Goal: Information Seeking & Learning: Understand process/instructions

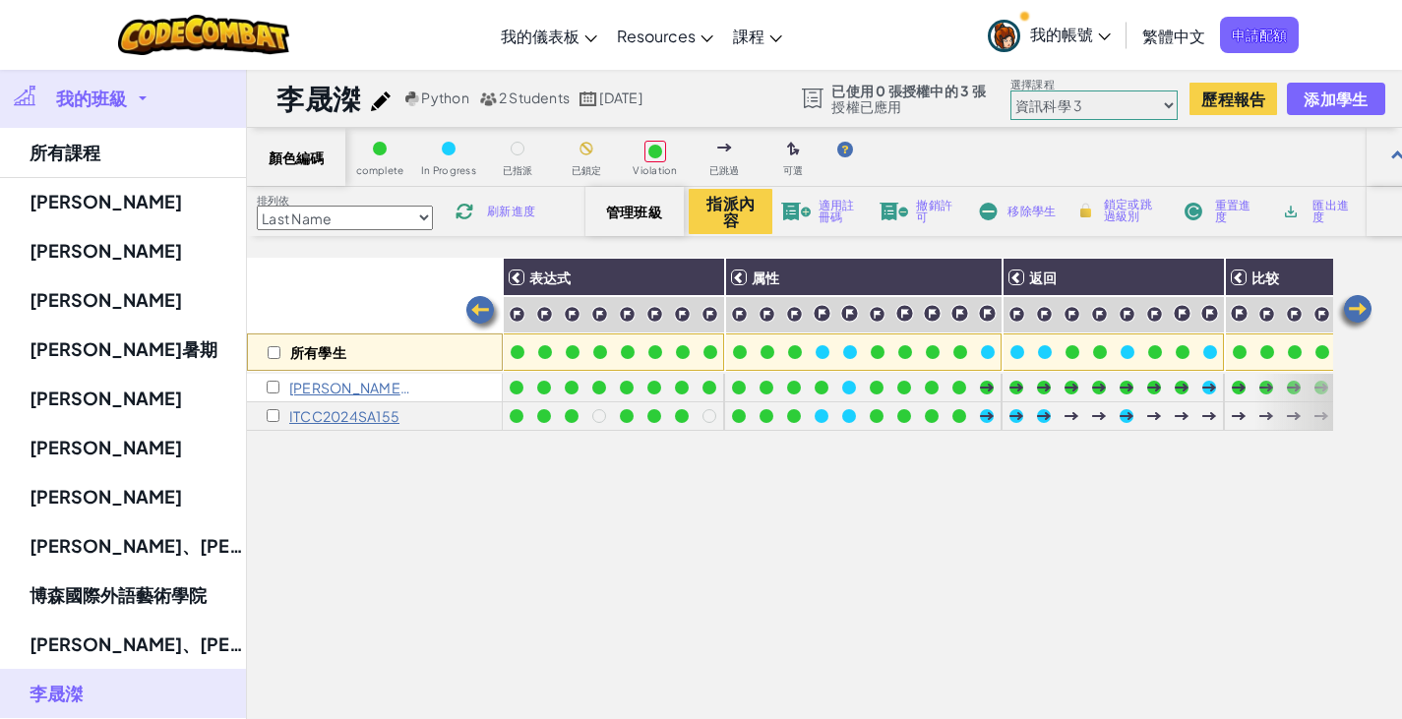
select select "56462f935afde0c6fd30fc8c"
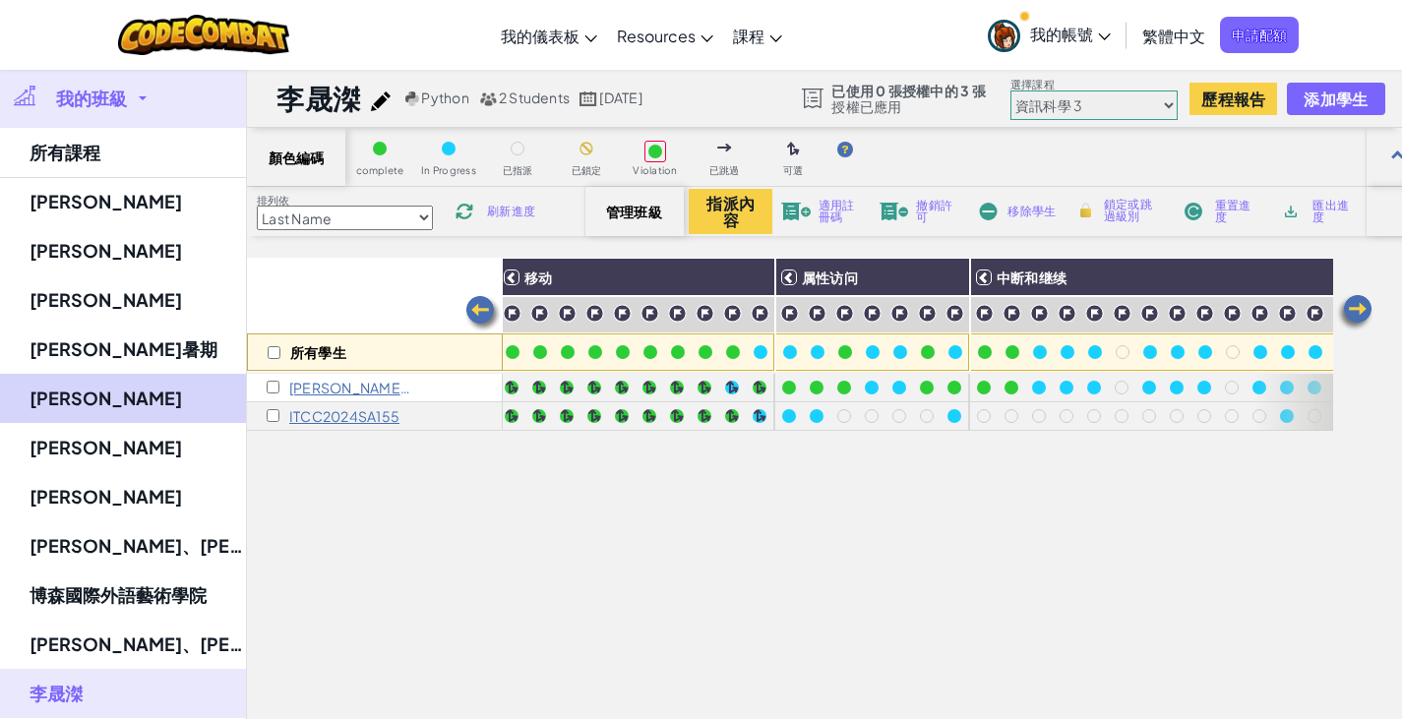
scroll to position [98, 0]
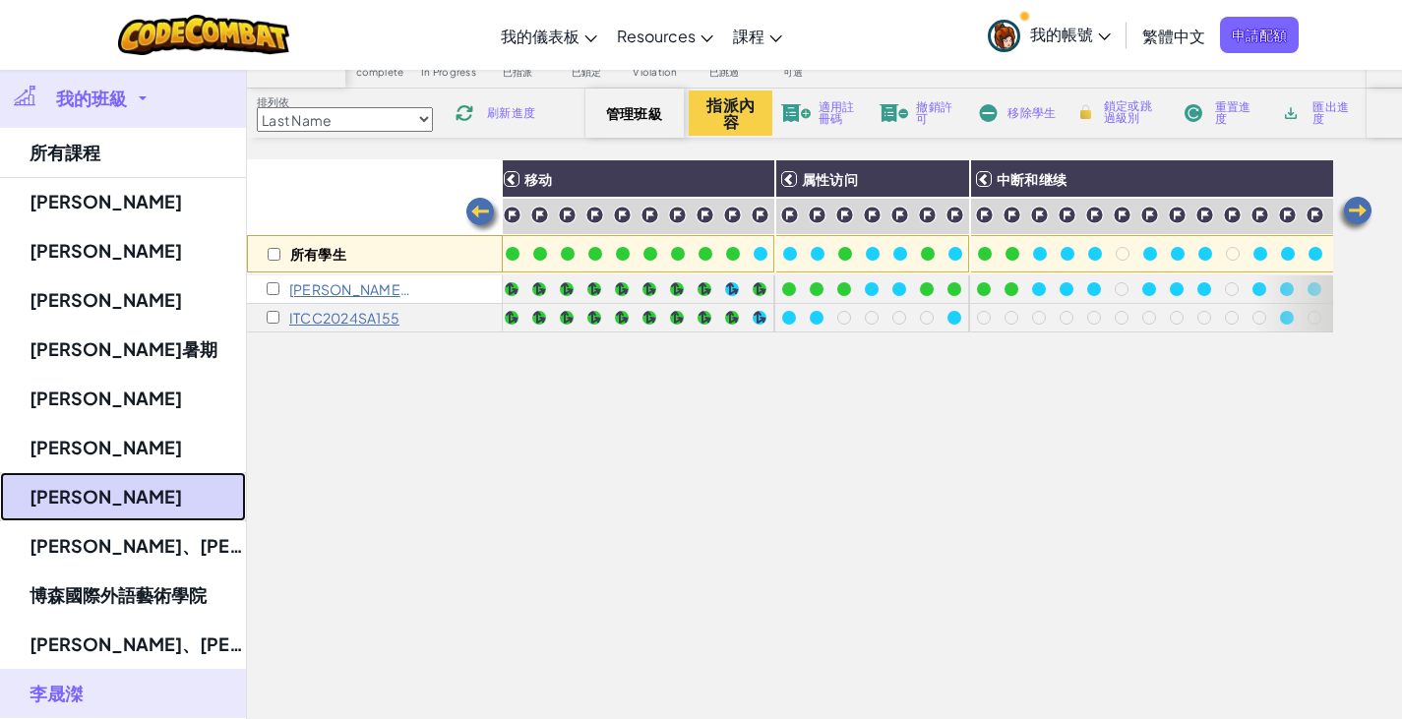
click at [73, 491] on link "[PERSON_NAME]" at bounding box center [123, 496] width 246 height 49
select select "56462f935afde0c6fd30fc8c"
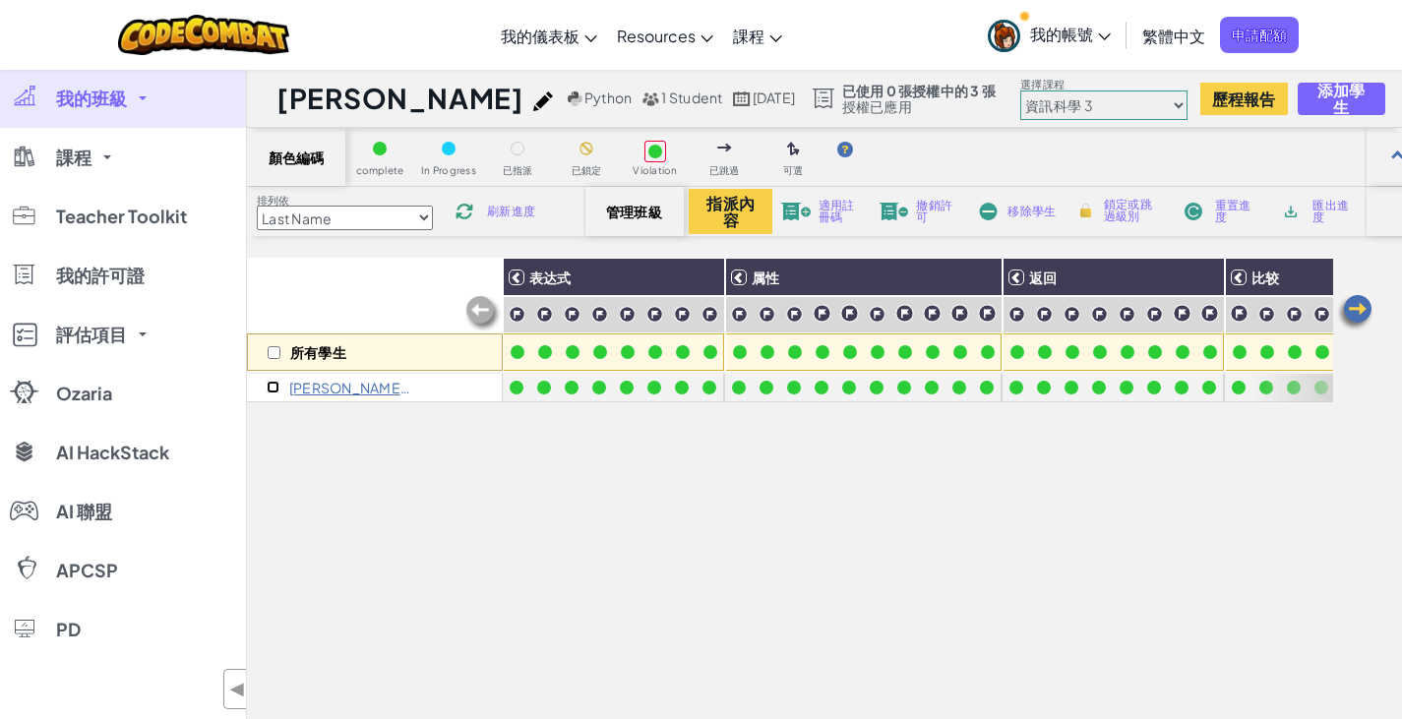
click at [274, 386] on input "checkbox" at bounding box center [273, 387] width 13 height 13
checkbox input "true"
click at [805, 212] on img at bounding box center [796, 212] width 30 height 18
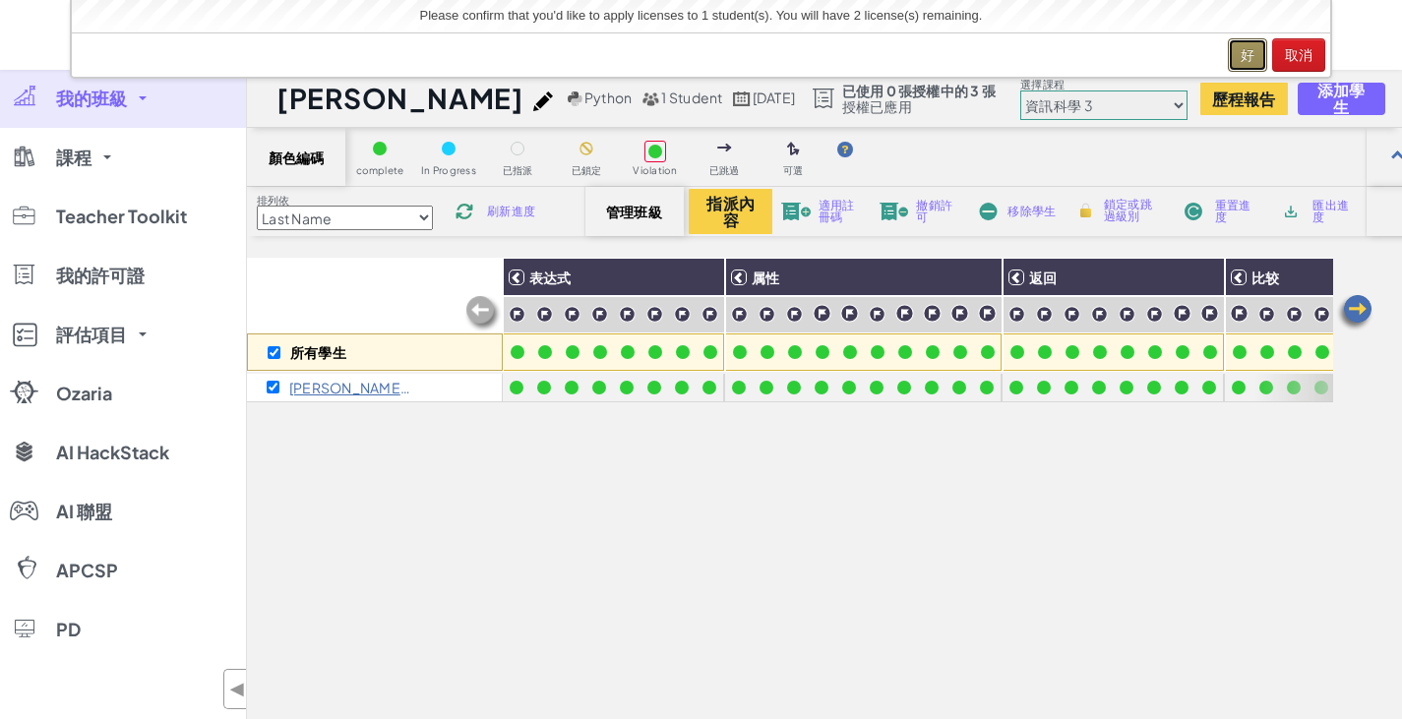
click at [1254, 66] on button "好" at bounding box center [1247, 54] width 39 height 33
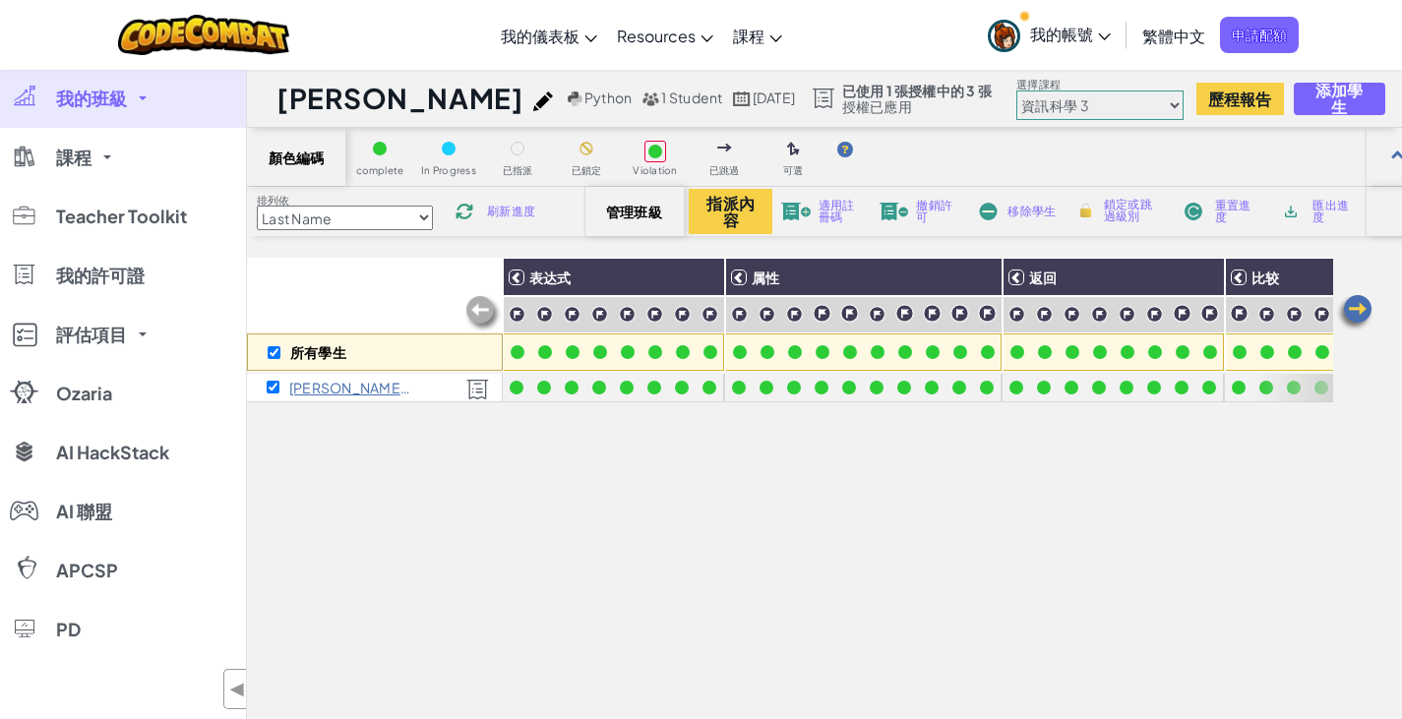
click at [89, 75] on link "我的班級" at bounding box center [123, 98] width 246 height 59
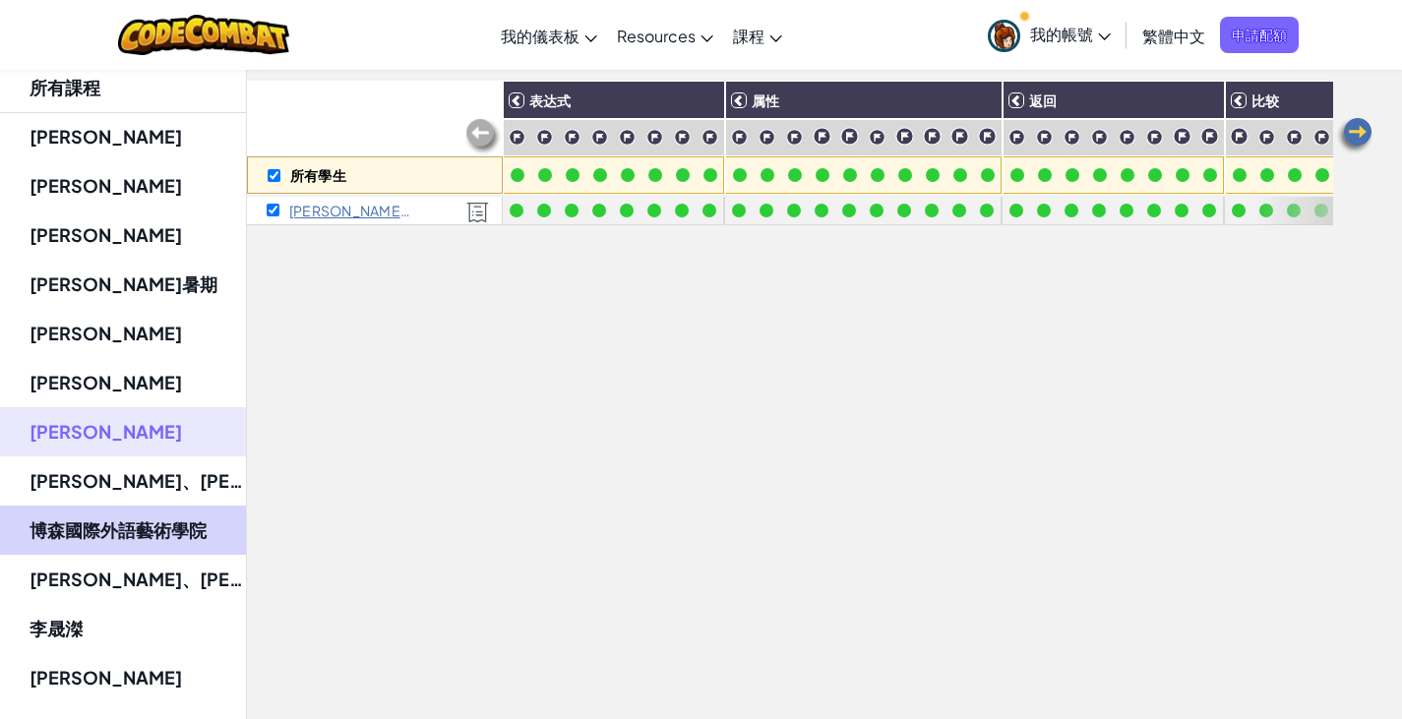
scroll to position [197, 0]
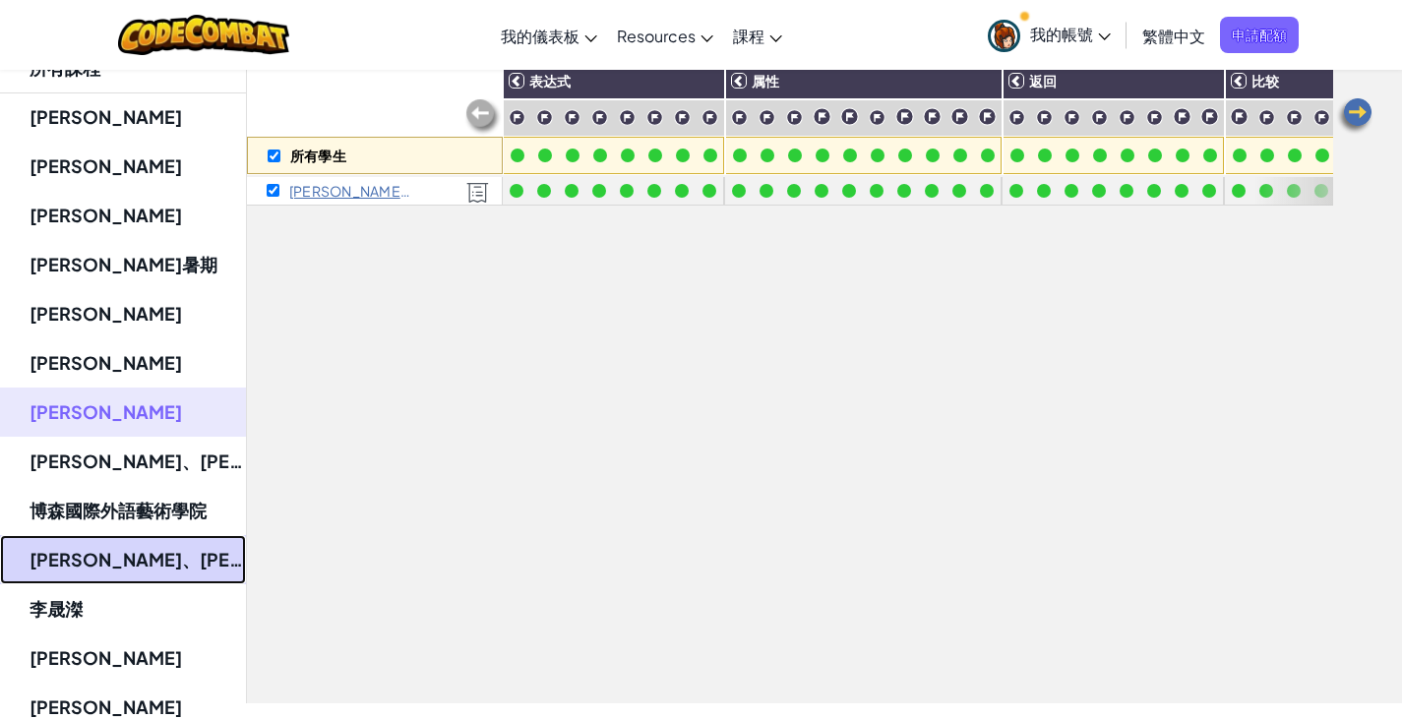
click at [123, 575] on link "[PERSON_NAME]、[PERSON_NAME]" at bounding box center [123, 559] width 246 height 49
checkbox input "false"
select select "56462f935afde0c6fd30fc8c"
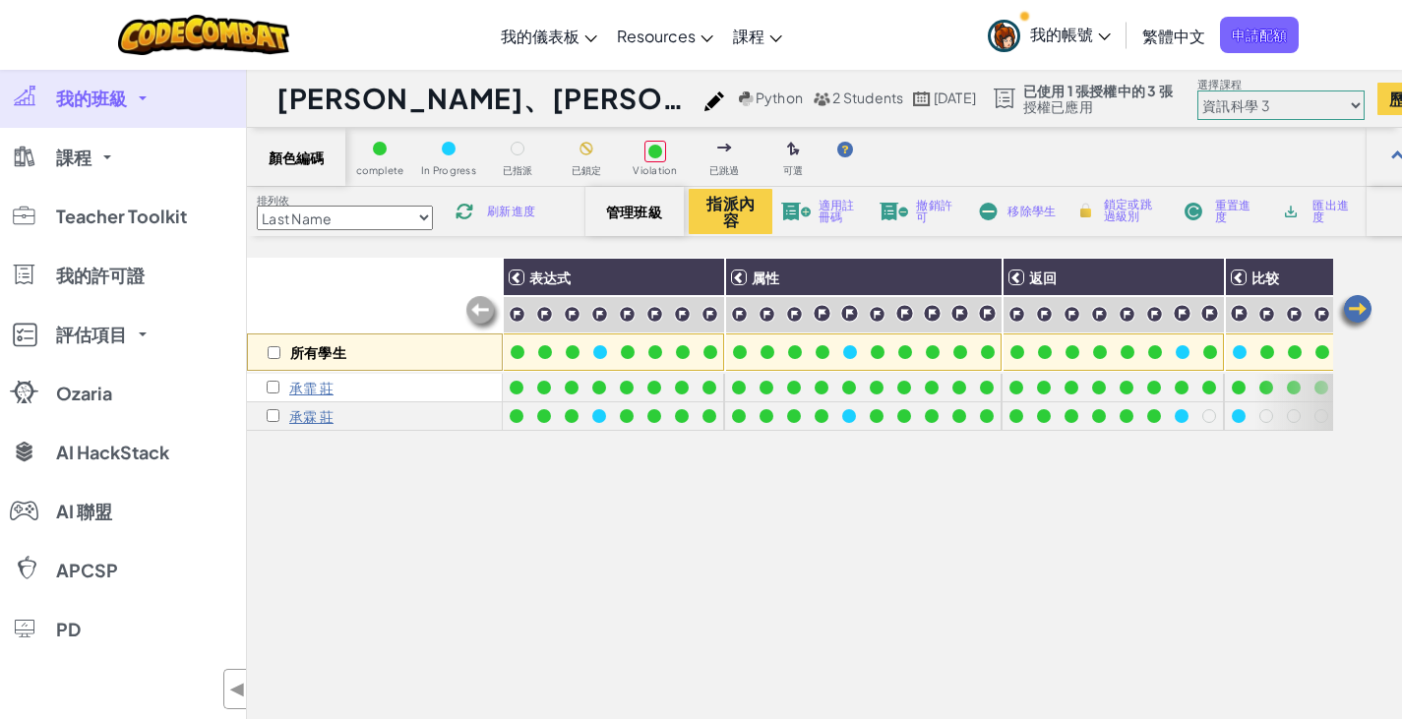
click at [271, 345] on div "所有學生" at bounding box center [375, 352] width 256 height 37
click at [271, 350] on input "checkbox" at bounding box center [274, 352] width 13 height 13
checkbox input "true"
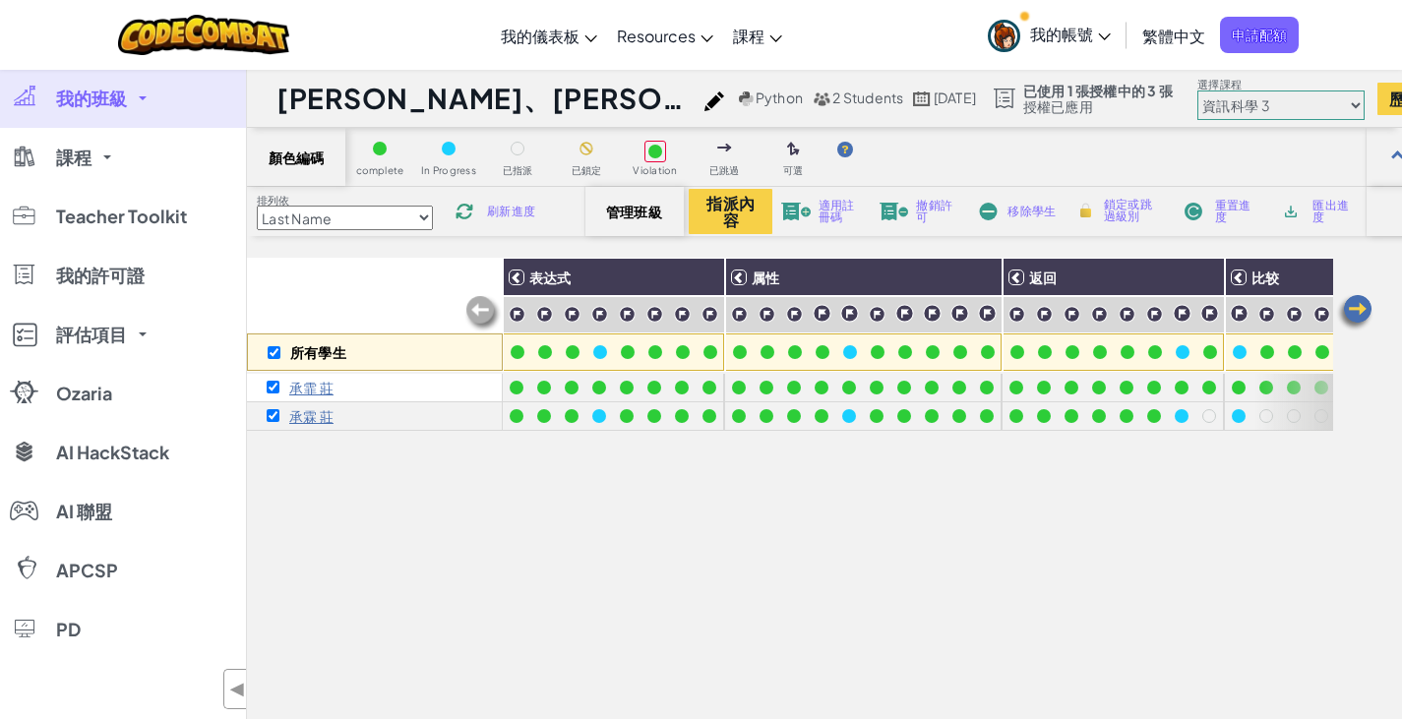
click at [827, 212] on span "適用註冊碼" at bounding box center [840, 212] width 43 height 24
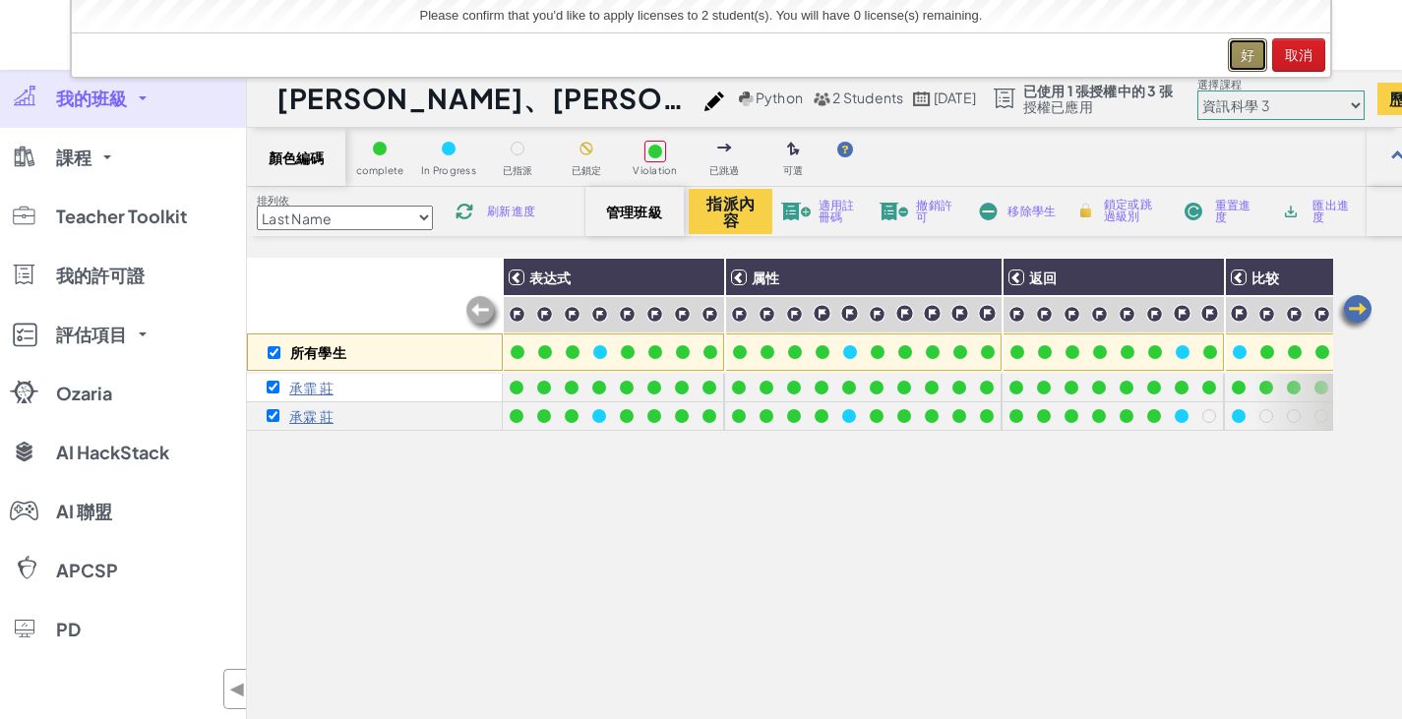
click at [1248, 52] on button "好" at bounding box center [1247, 54] width 39 height 33
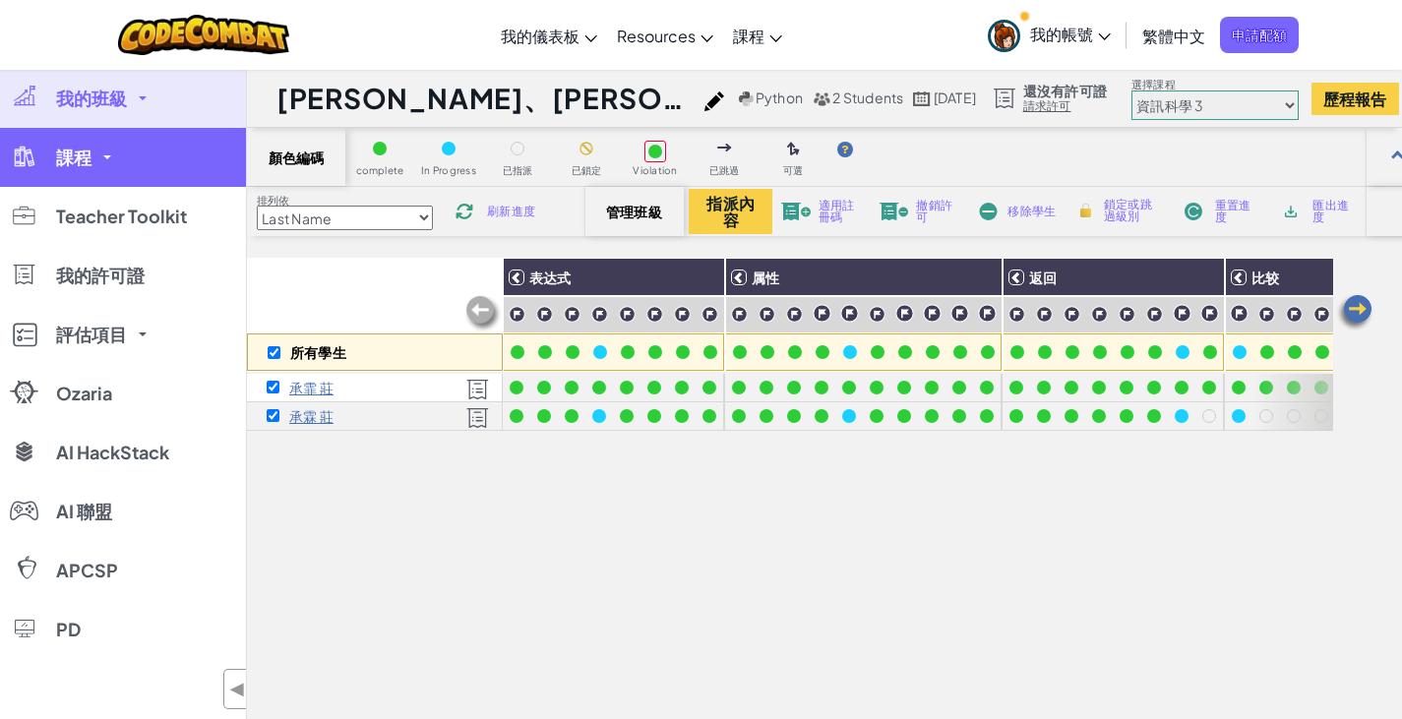
click at [114, 157] on link "課程" at bounding box center [123, 157] width 246 height 59
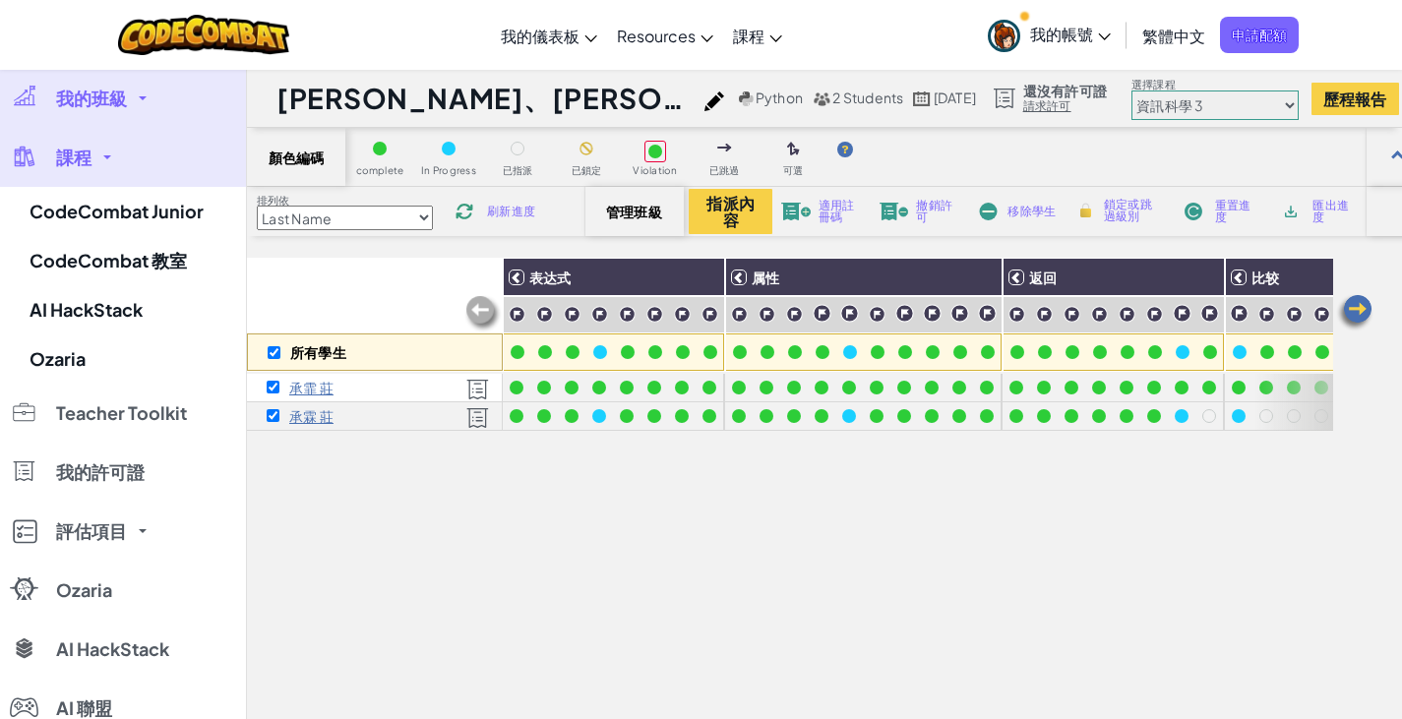
click at [134, 96] on link "我的班級" at bounding box center [123, 98] width 246 height 59
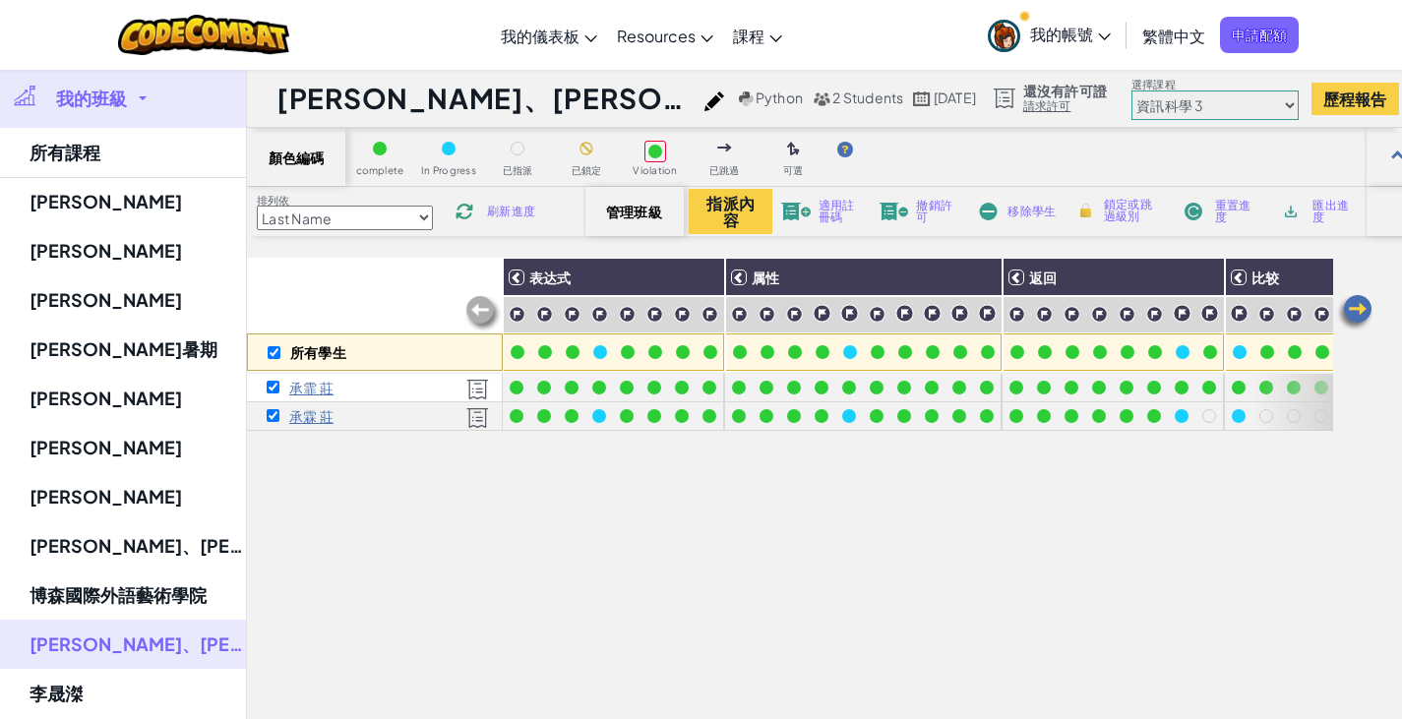
click at [122, 107] on span "我的班級" at bounding box center [91, 99] width 71 height 18
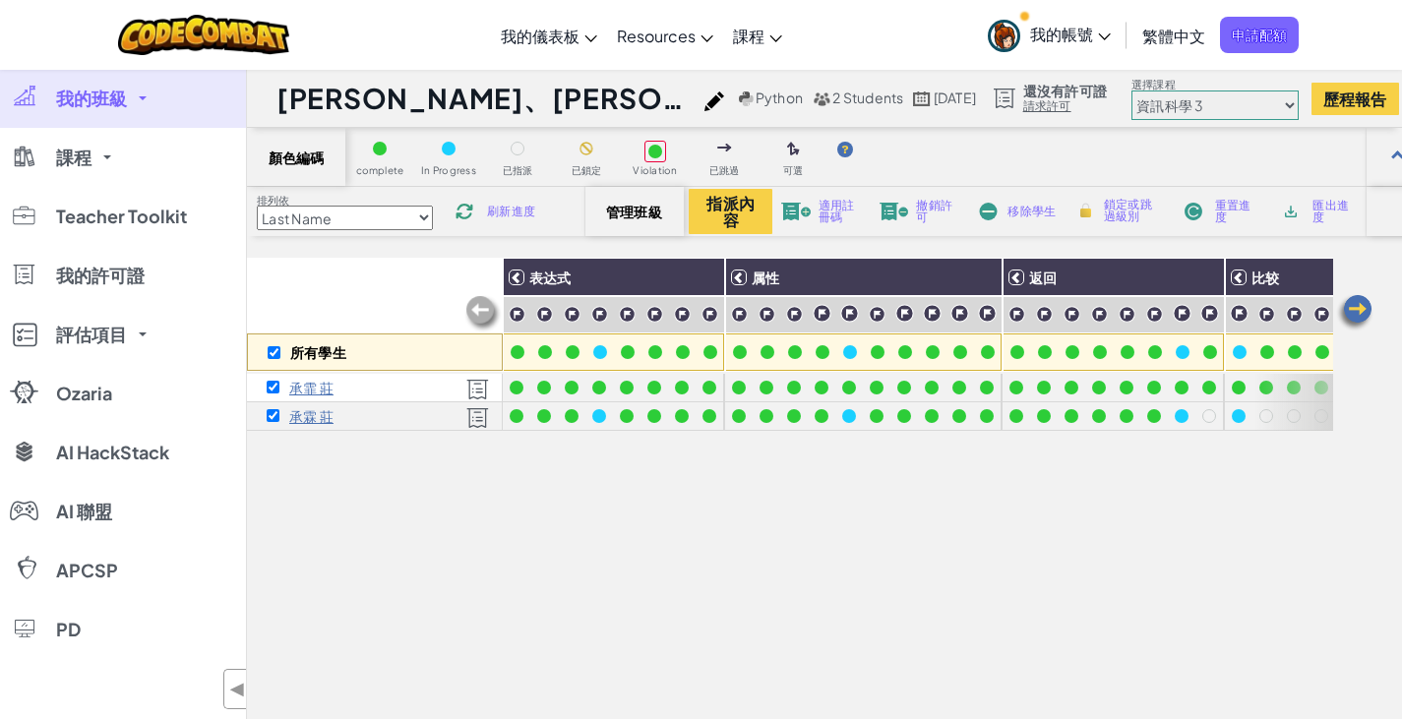
click at [123, 110] on link "我的班級" at bounding box center [123, 98] width 246 height 59
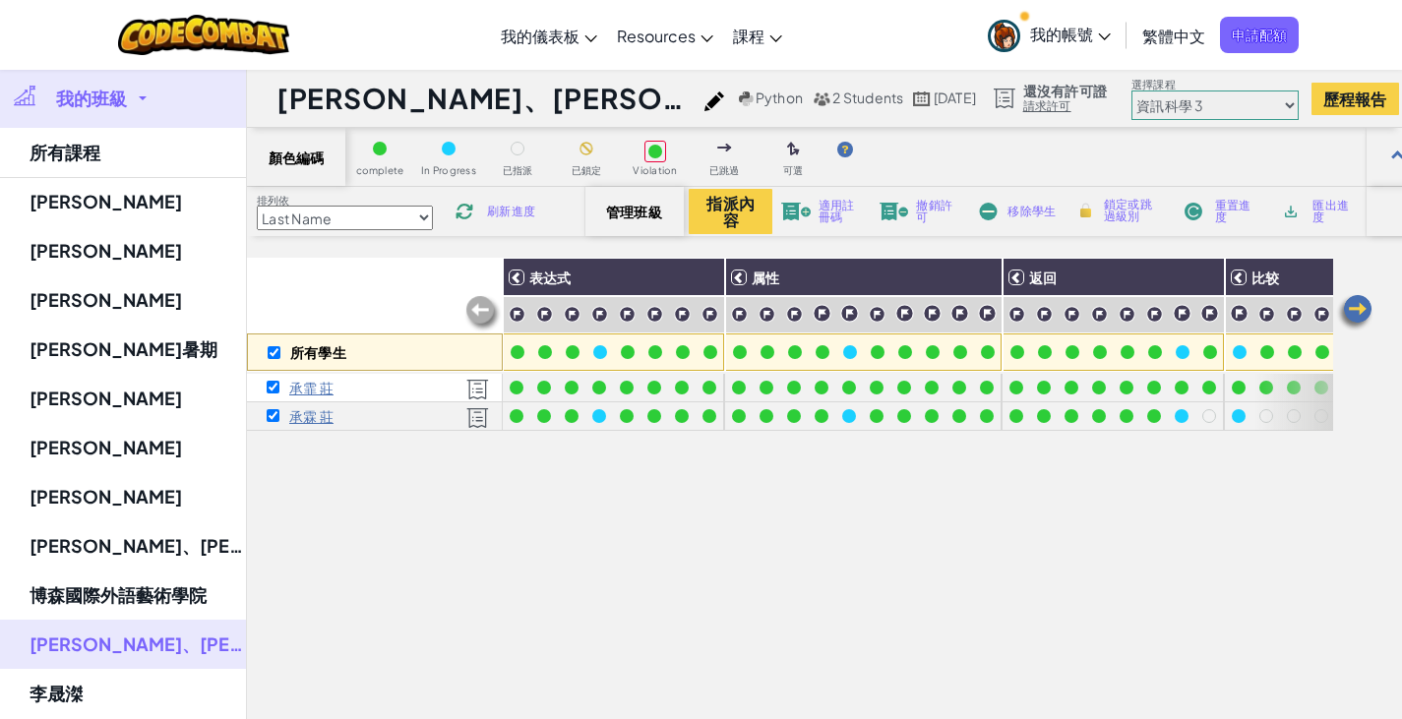
click at [123, 110] on link "我的班級" at bounding box center [123, 98] width 246 height 59
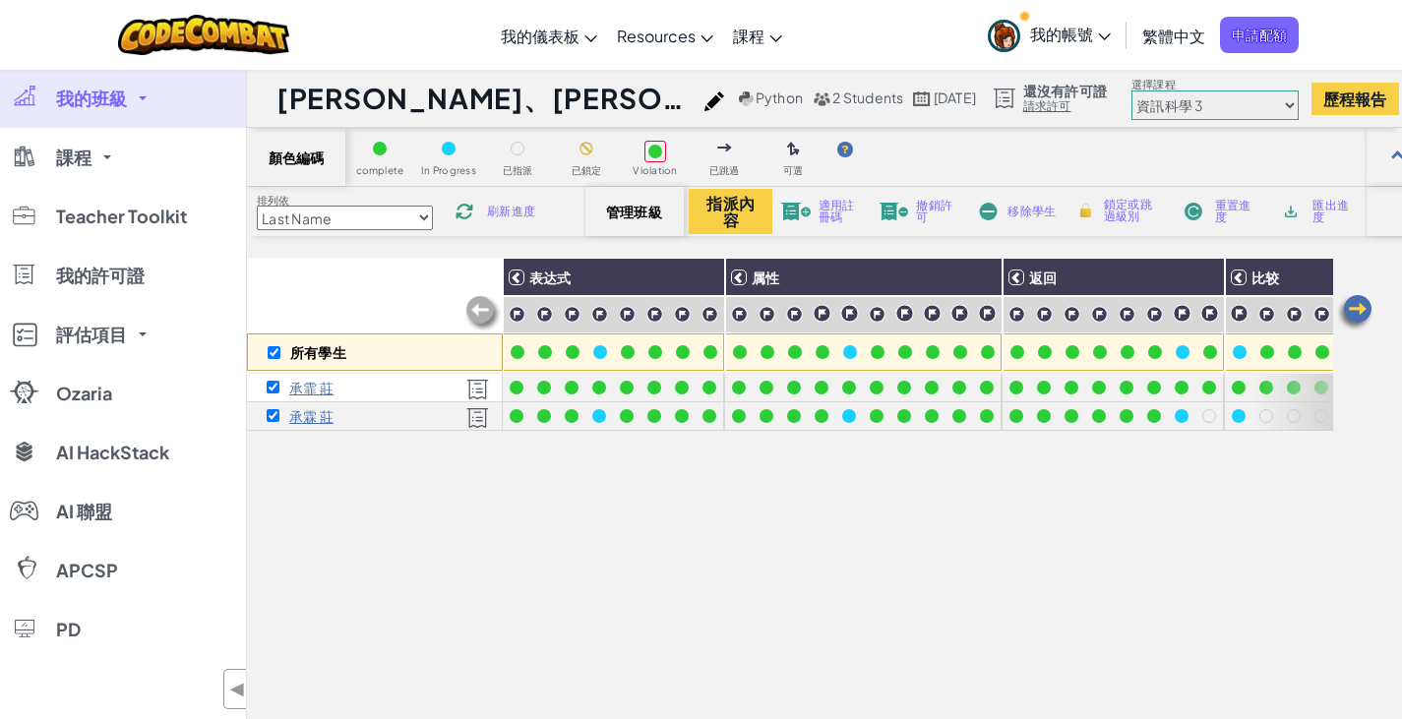
click at [123, 110] on link "我的班級" at bounding box center [123, 98] width 246 height 59
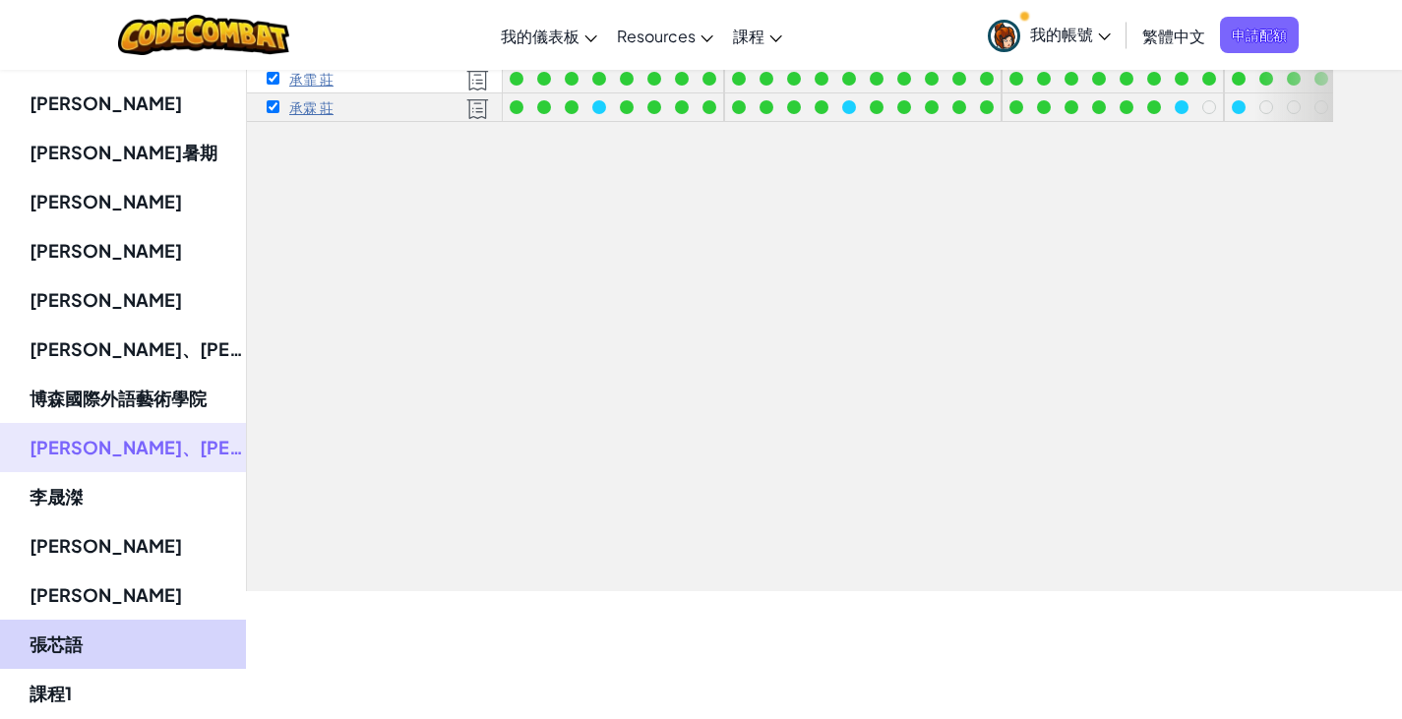
scroll to position [295, 0]
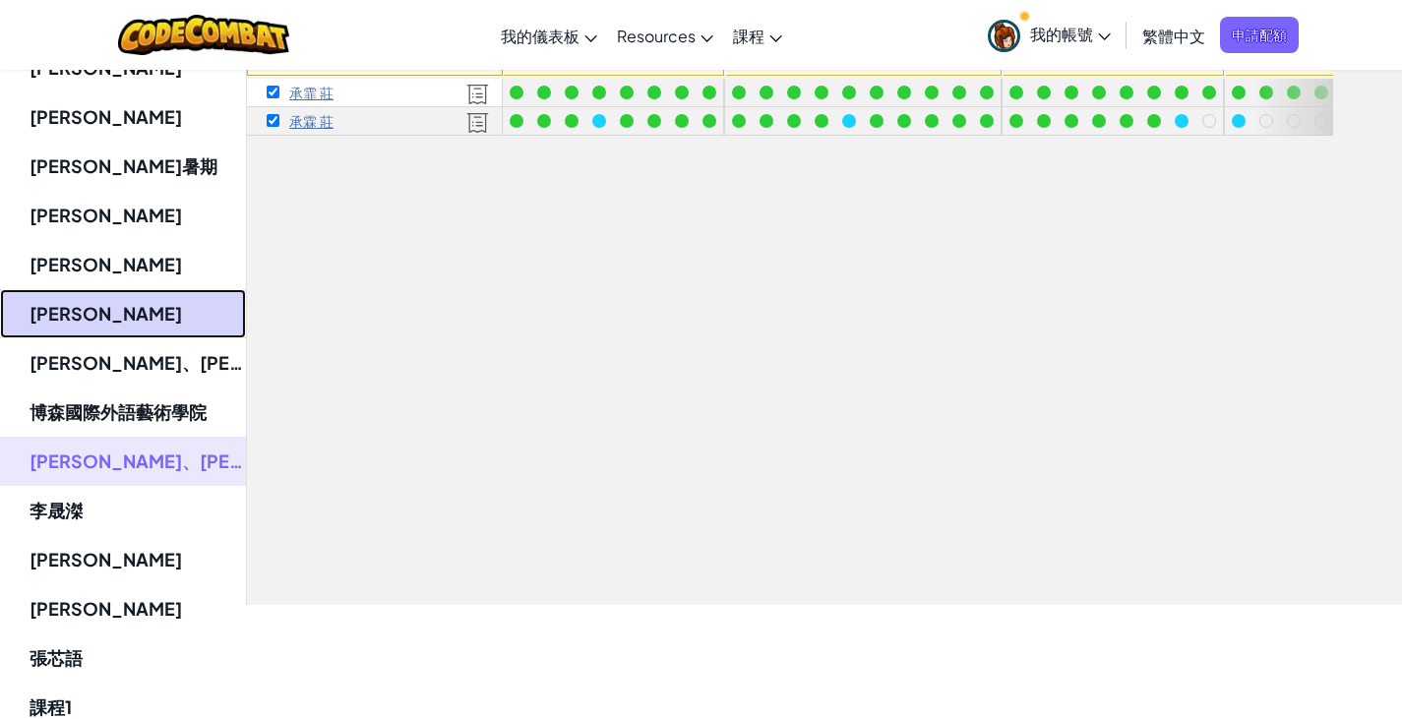
click at [97, 304] on link "[PERSON_NAME]" at bounding box center [123, 313] width 246 height 49
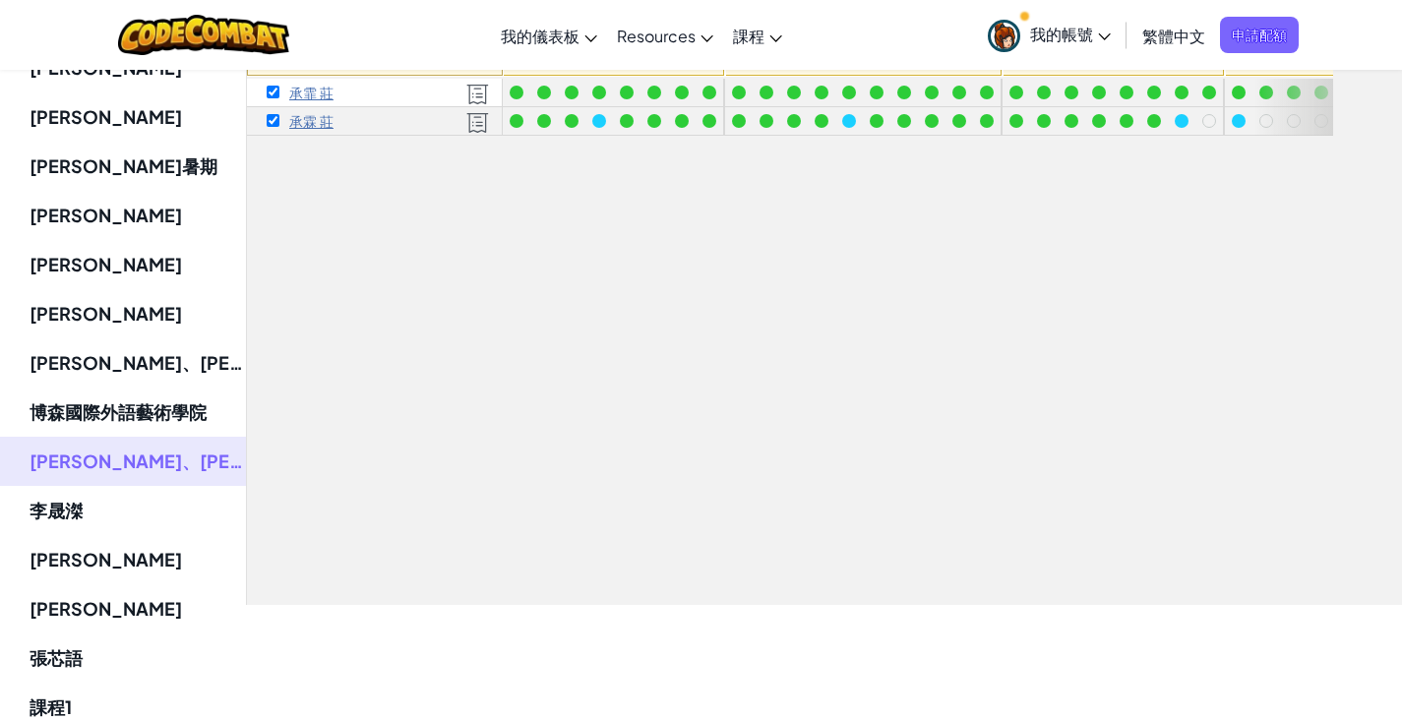
checkbox input "false"
select select "56462f935afde0c6fd30fc8c"
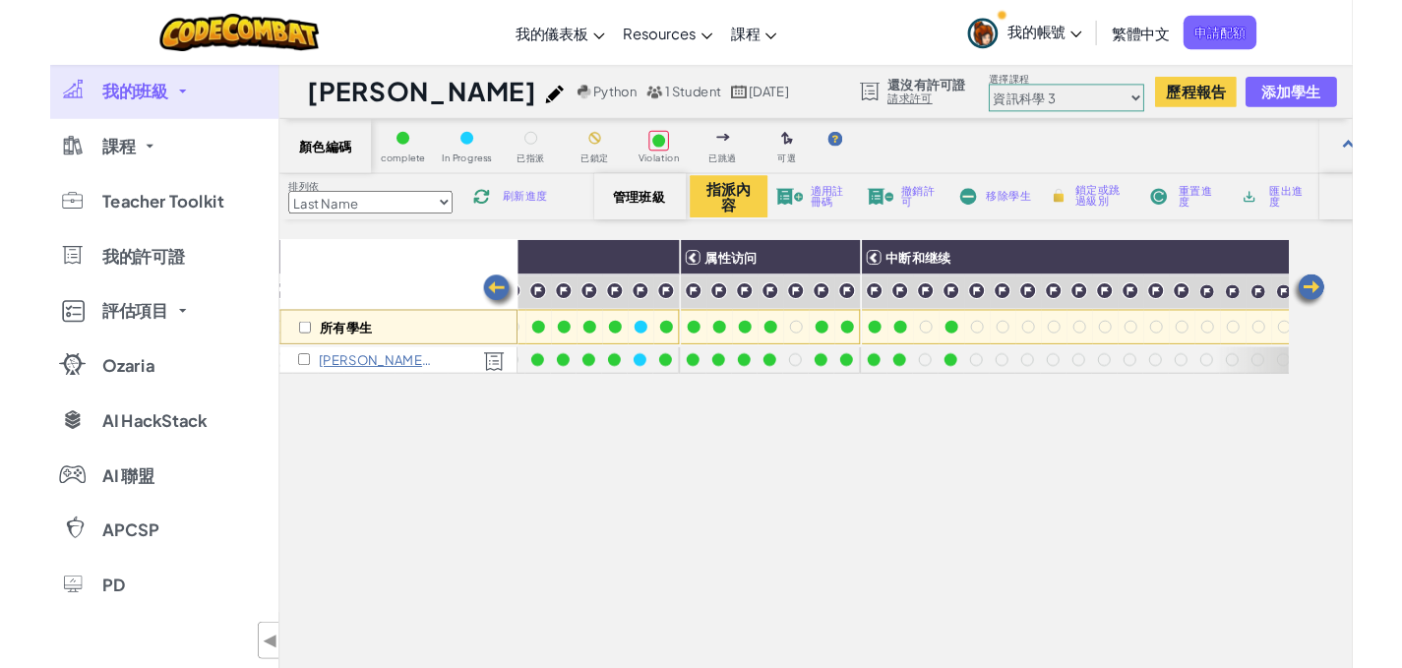
scroll to position [0, 1457]
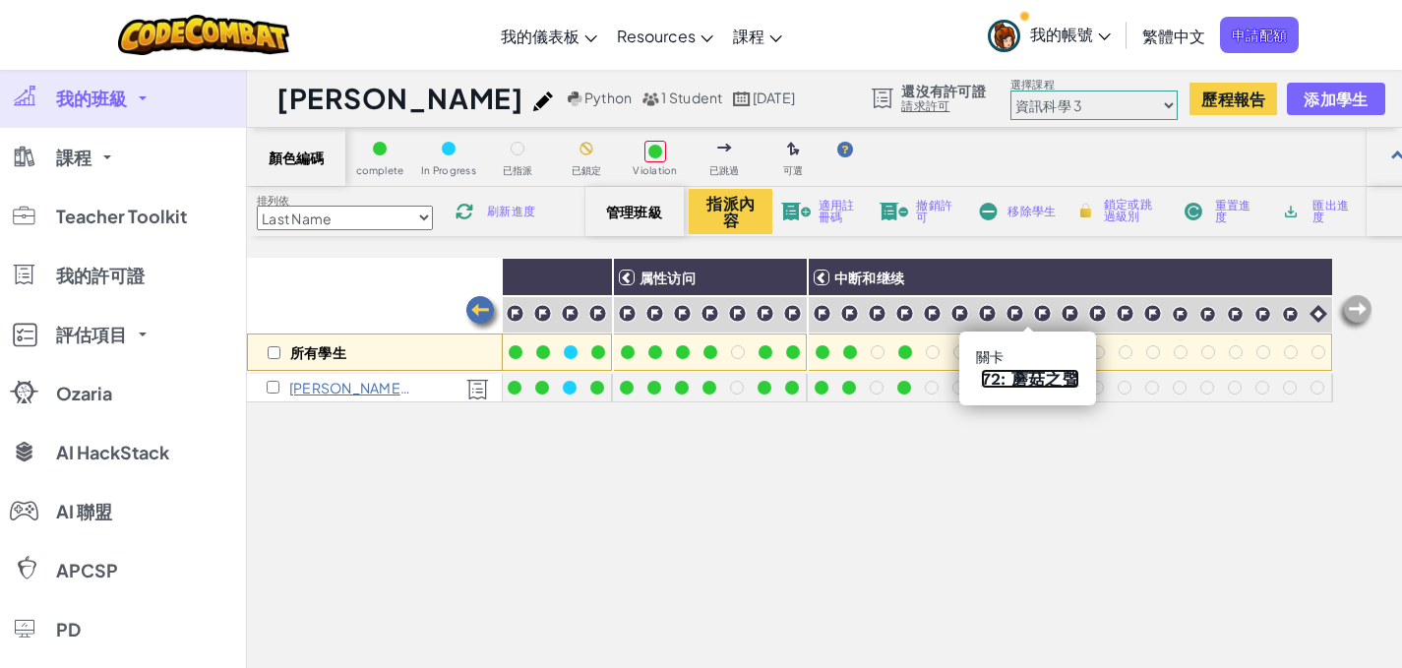
click at [1029, 378] on link "72: 蘑菇之聲" at bounding box center [1030, 379] width 98 height 20
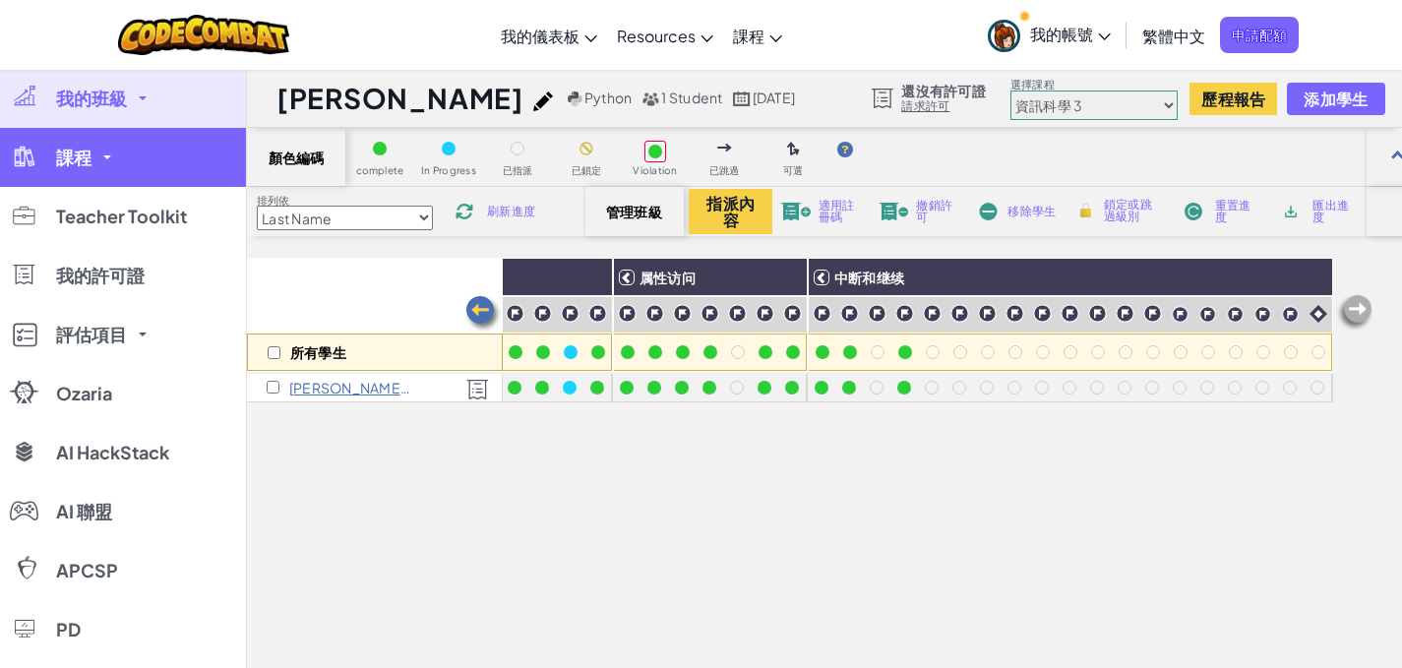
click at [126, 146] on link "課程" at bounding box center [123, 157] width 246 height 59
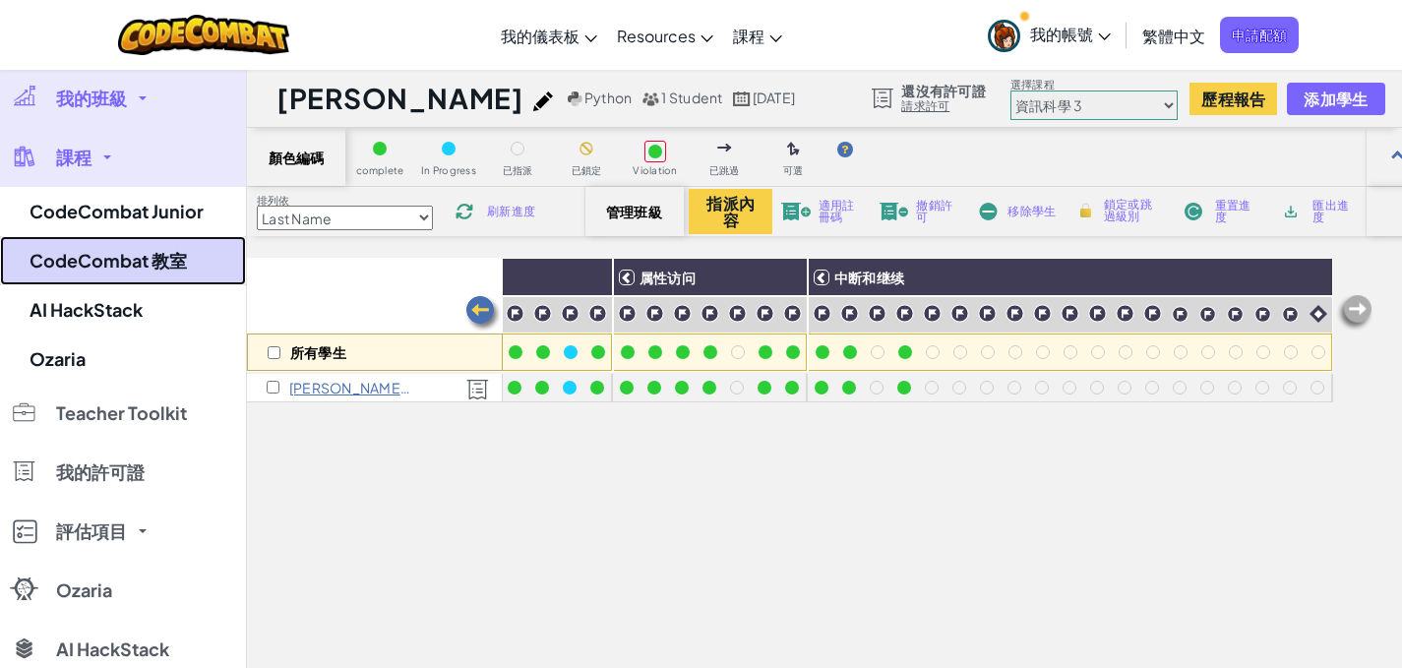
click at [99, 250] on link "CodeCombat 教室" at bounding box center [123, 260] width 246 height 49
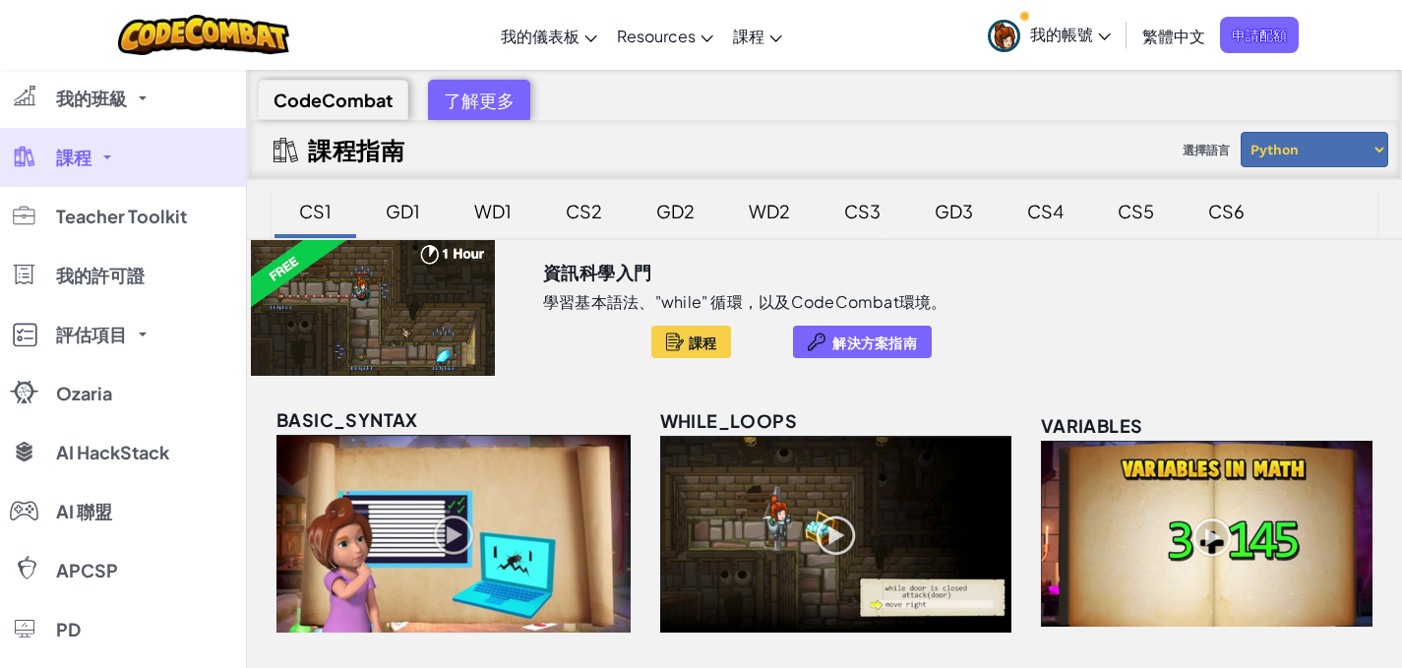
click at [839, 214] on div "CS3" at bounding box center [862, 211] width 76 height 46
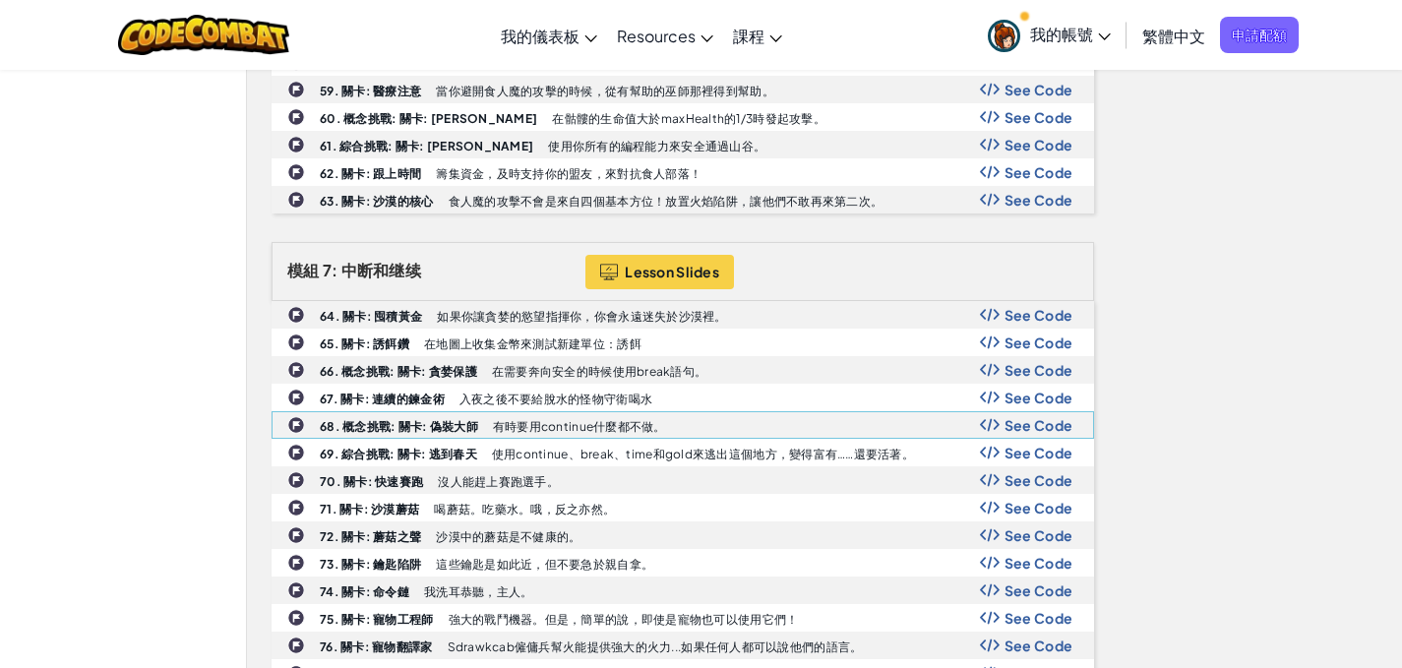
scroll to position [2459, 0]
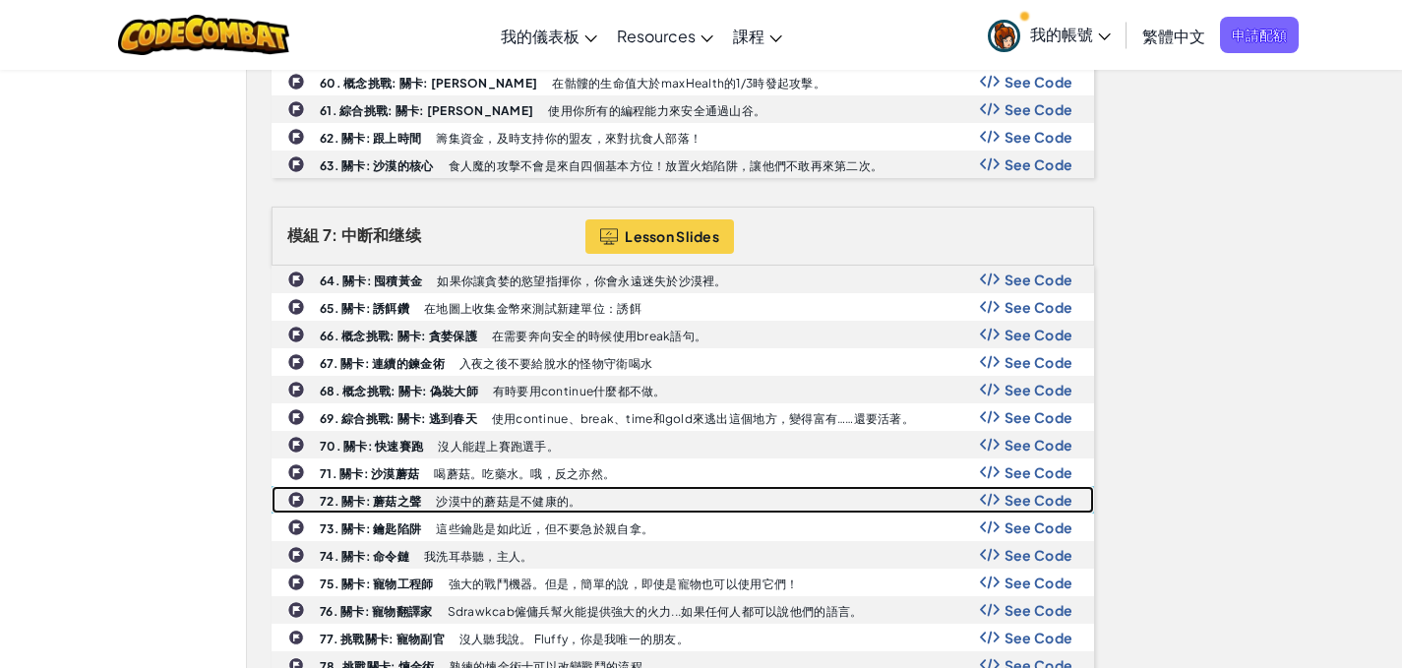
click at [998, 498] on img at bounding box center [990, 500] width 20 height 14
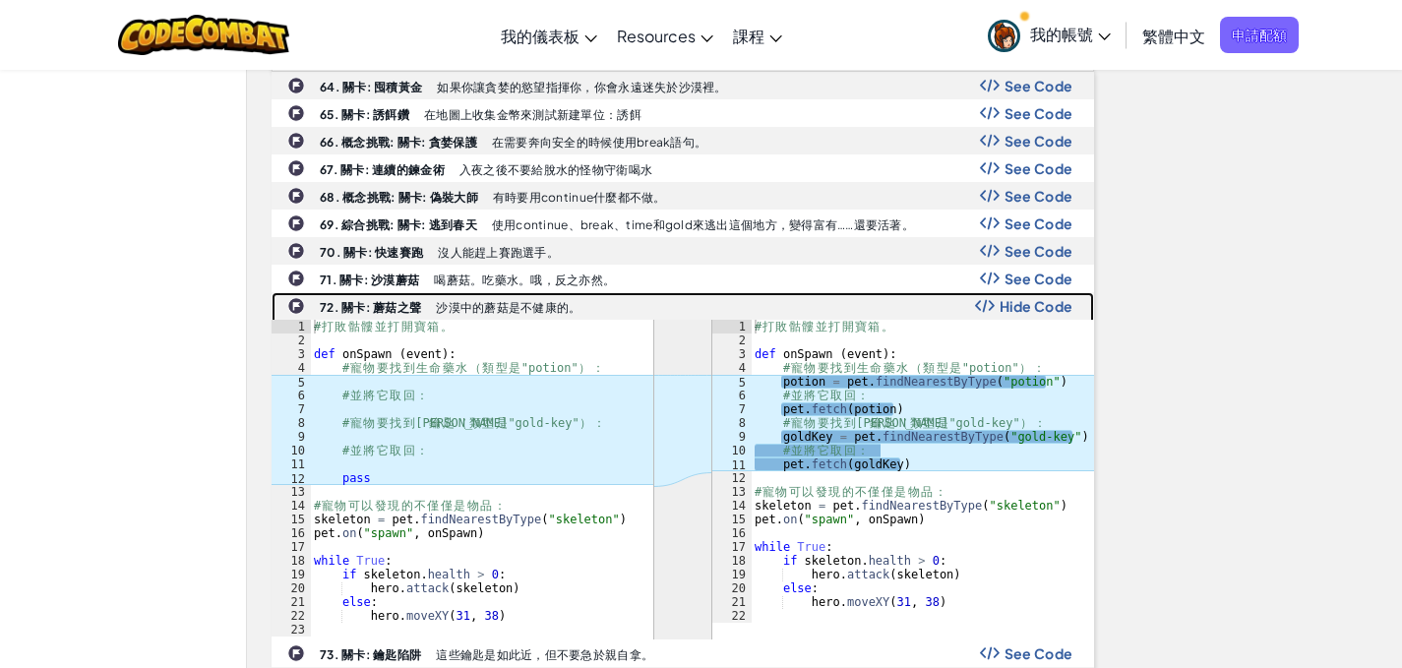
scroll to position [2656, 0]
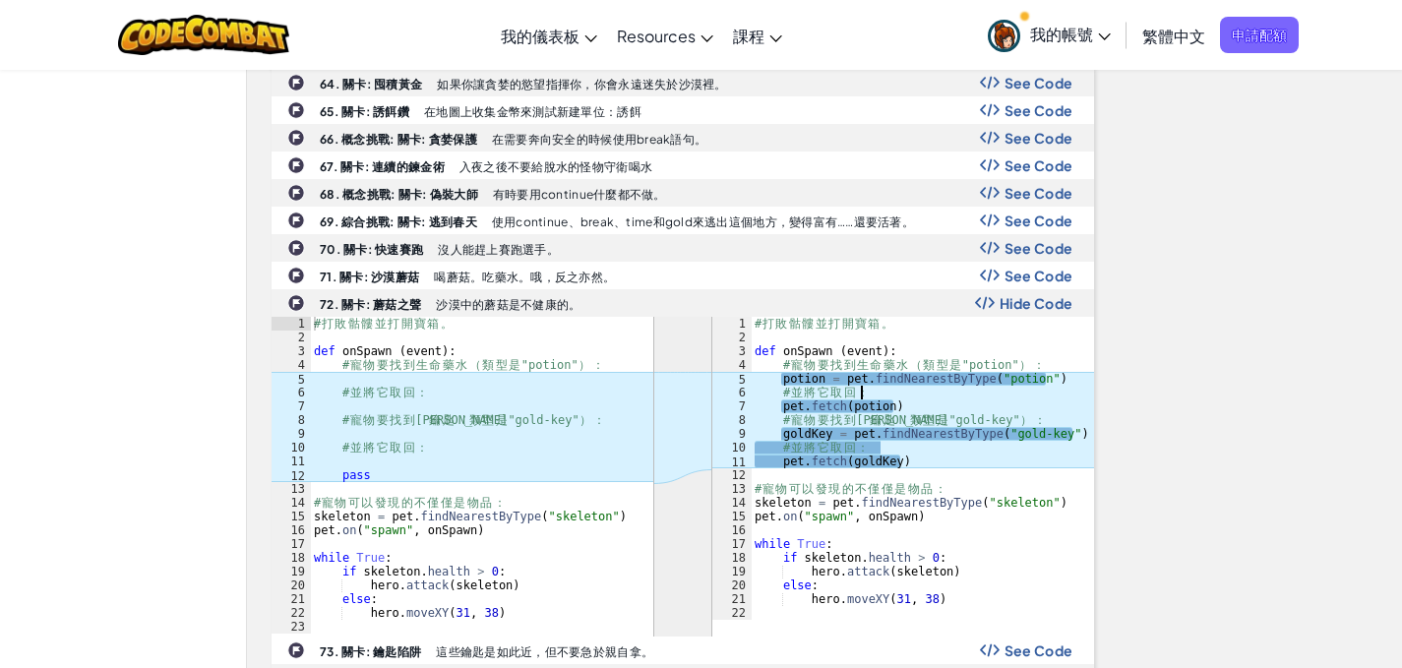
click at [864, 392] on div "# 打 敗 骷 髏 並 打 開 寶 箱 。 def onSpawn ( event ) : # 寵 物 要 找 到 生 命 藥 水 （ 類 型 是 "poti…" at bounding box center [922, 482] width 343 height 331
click at [881, 389] on div "# 打 敗 骷 髏 並 打 開 寶 箱 。 def onSpawn ( event ) : # 寵 物 要 找 到 生 命 藥 水 （ 類 型 是 "poti…" at bounding box center [922, 482] width 343 height 331
click at [888, 383] on div "# 打 敗 骷 髏 並 打 開 寶 箱 。 def onSpawn ( event ) : # 寵 物 要 找 到 生 命 藥 水 （ 類 型 是 "poti…" at bounding box center [922, 482] width 343 height 331
type textarea "potion = pet.findNearestByType("potion")"
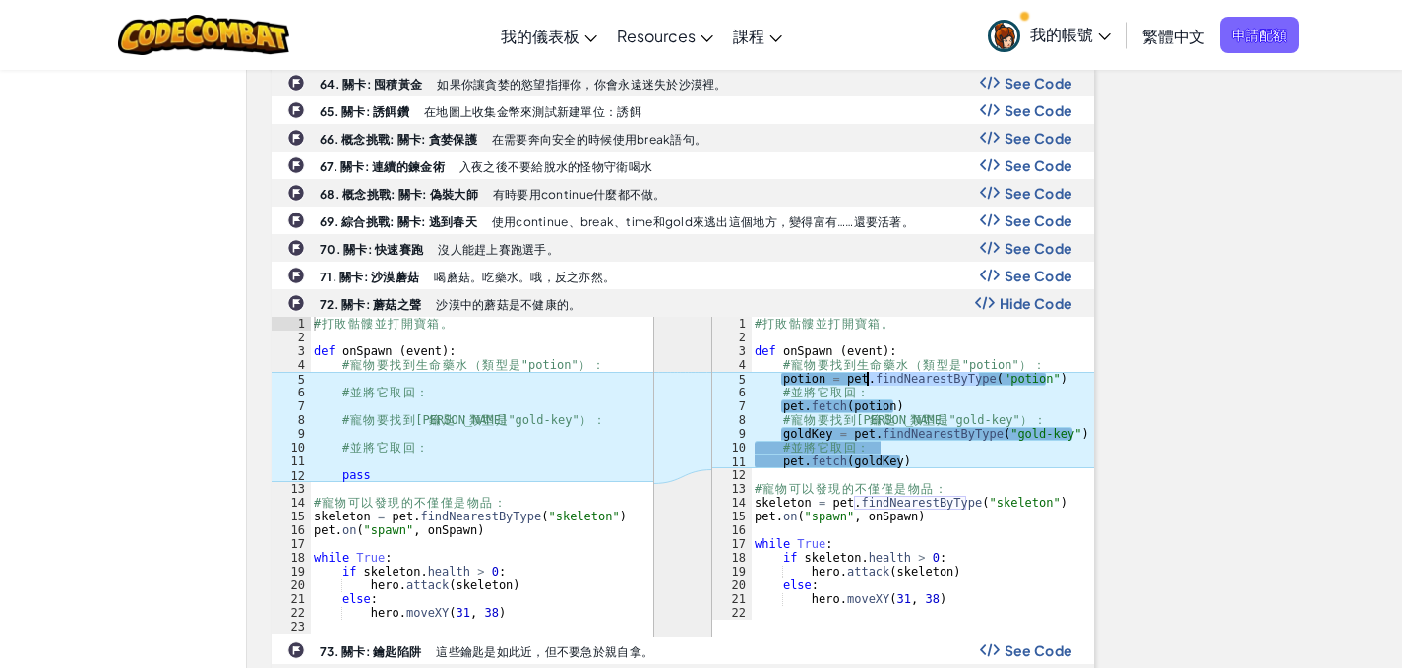
click at [888, 383] on div "# 打 敗 骷 髏 並 打 開 寶 箱 。 def onSpawn ( event ) : # 寵 物 要 找 到 生 命 藥 水 （ 類 型 是 "poti…" at bounding box center [922, 482] width 343 height 331
click at [873, 383] on div "# 打 敗 骷 髏 並 打 開 寶 箱 。 def onSpawn ( event ) : # 寵 物 要 找 到 生 命 藥 水 （ 類 型 是 "poti…" at bounding box center [922, 468] width 342 height 303
drag, startPoint x: 866, startPoint y: 376, endPoint x: 1072, endPoint y: 378, distance: 206.6
click at [1072, 378] on div "# 打 敗 骷 髏 並 打 開 寶 箱 。 def onSpawn ( event ) : # 寵 物 要 找 到 生 命 藥 水 （ 類 型 是 "poti…" at bounding box center [922, 482] width 343 height 331
